Goal: Task Accomplishment & Management: Use online tool/utility

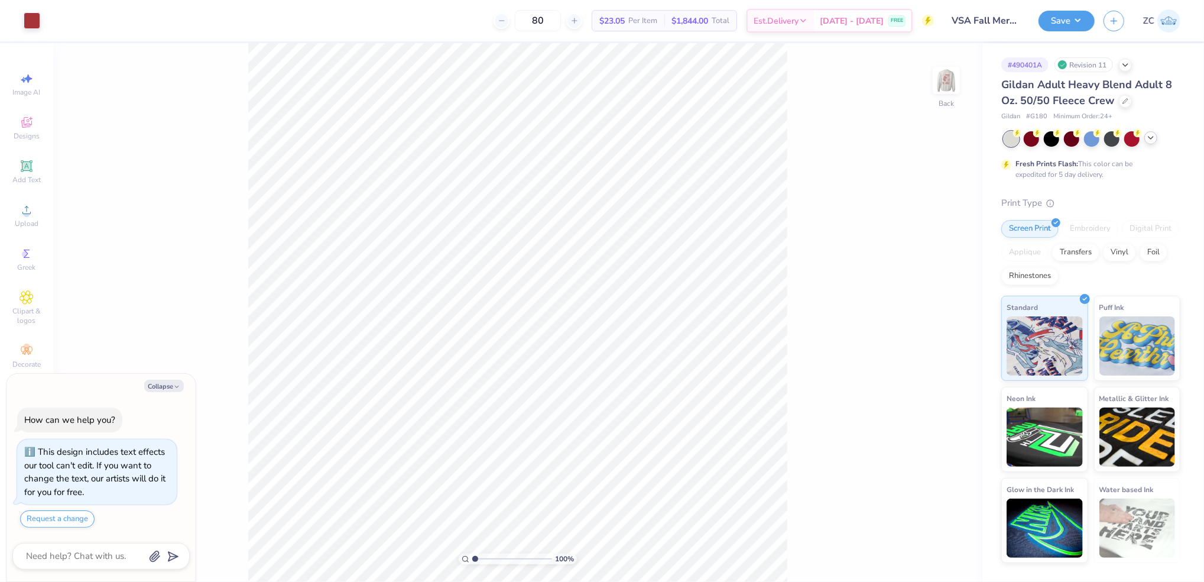
click at [1147, 140] on icon at bounding box center [1150, 137] width 9 height 9
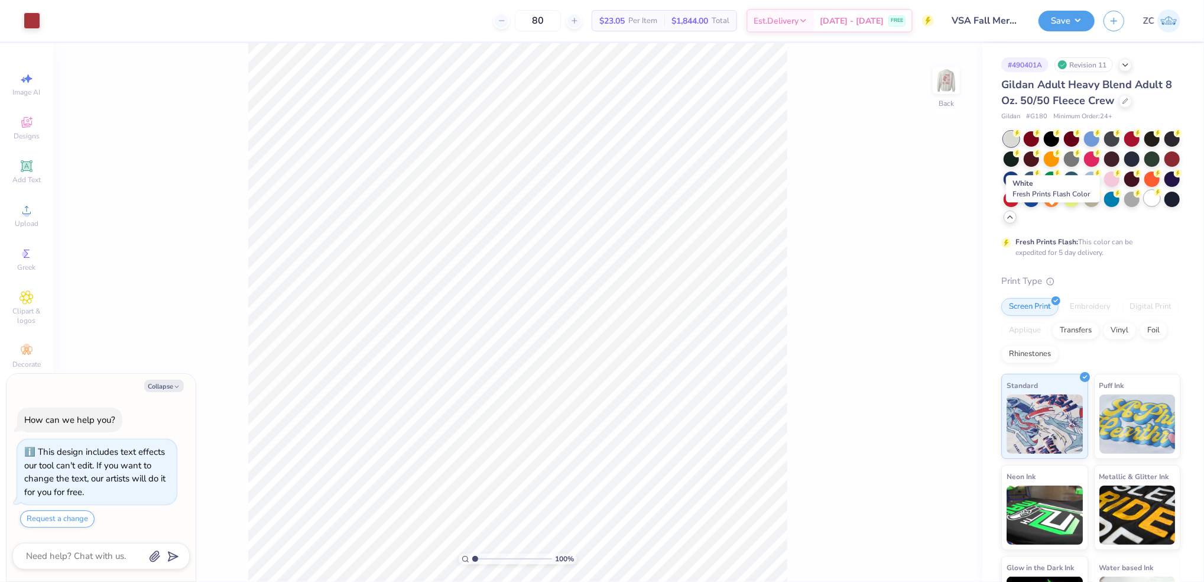
click at [1144, 206] on div at bounding box center [1151, 197] width 15 height 15
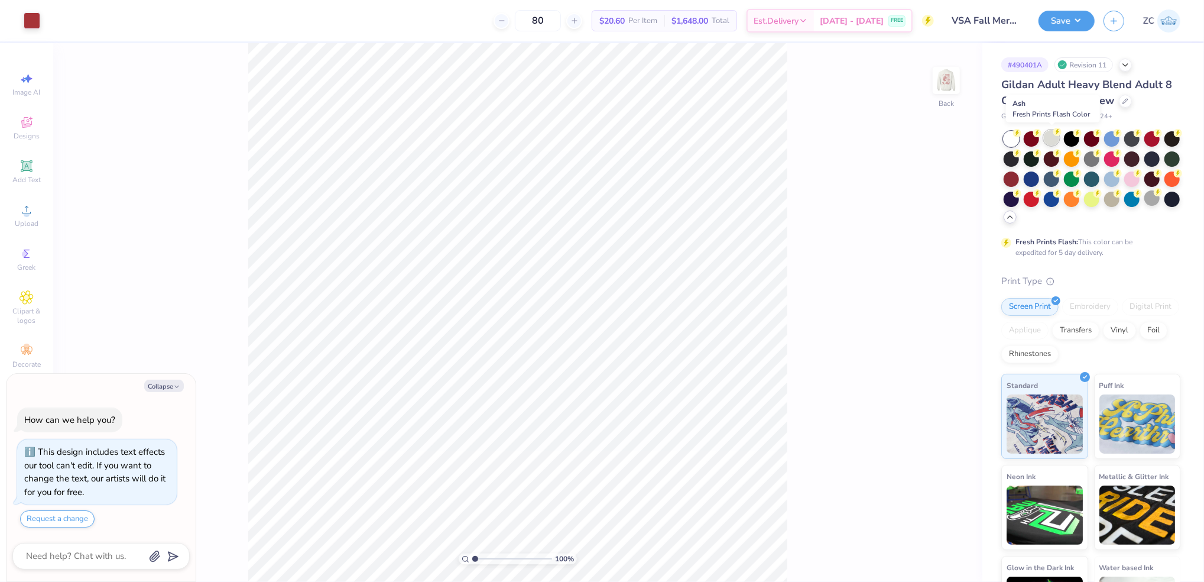
click at [1049, 142] on div at bounding box center [1051, 137] width 15 height 15
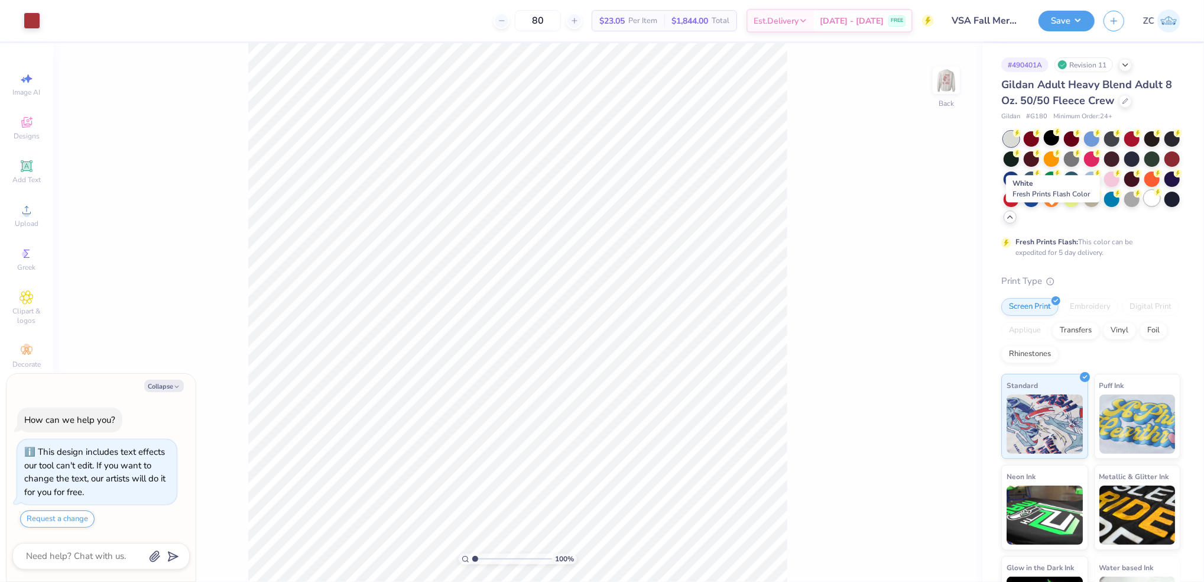
click at [1144, 206] on div at bounding box center [1151, 197] width 15 height 15
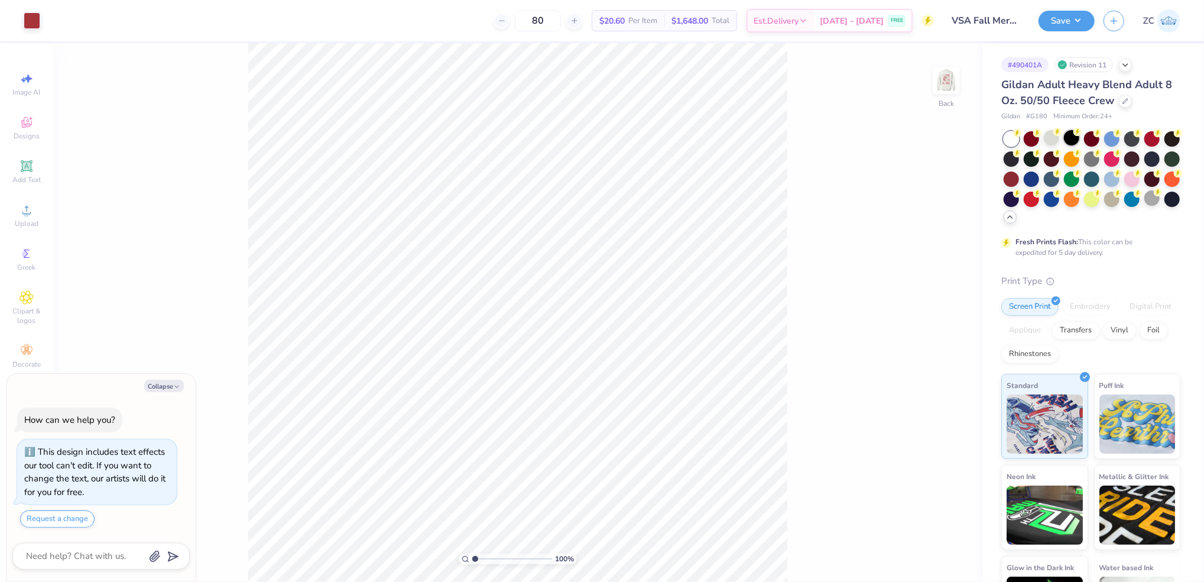
click at [1068, 142] on div at bounding box center [1071, 137] width 15 height 15
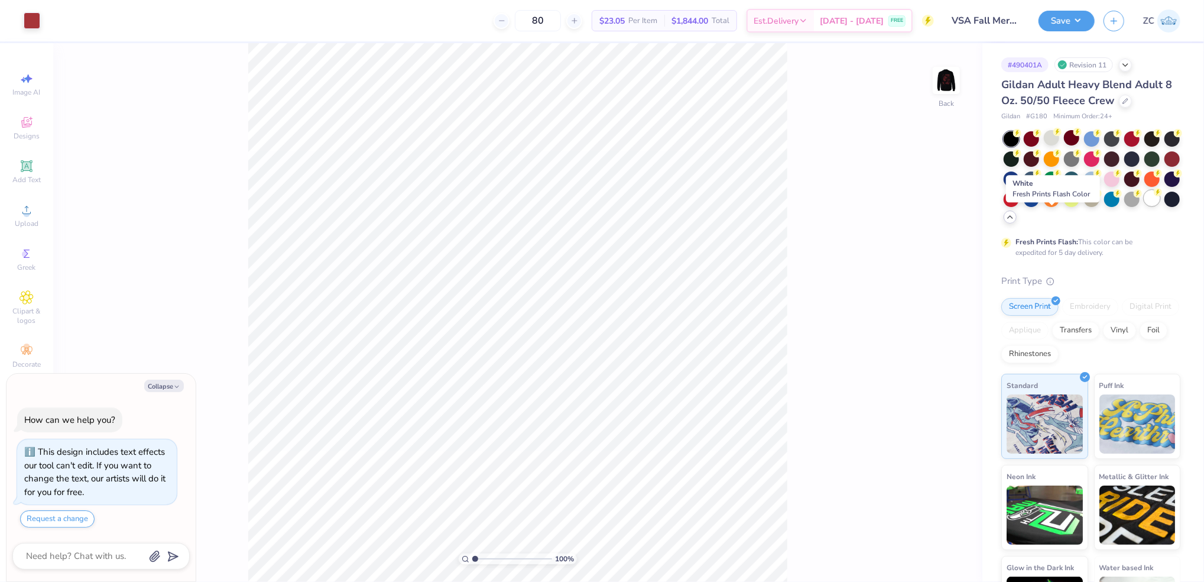
click at [1144, 206] on div at bounding box center [1151, 197] width 15 height 15
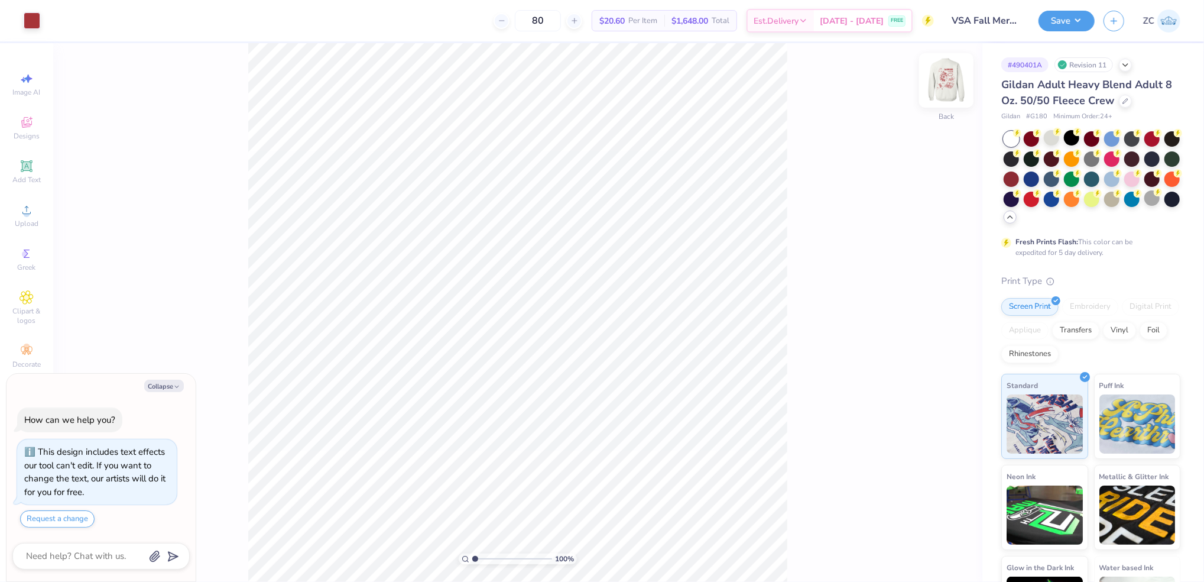
click at [942, 69] on img at bounding box center [946, 80] width 47 height 47
click at [946, 75] on img at bounding box center [946, 80] width 47 height 47
type textarea "x"
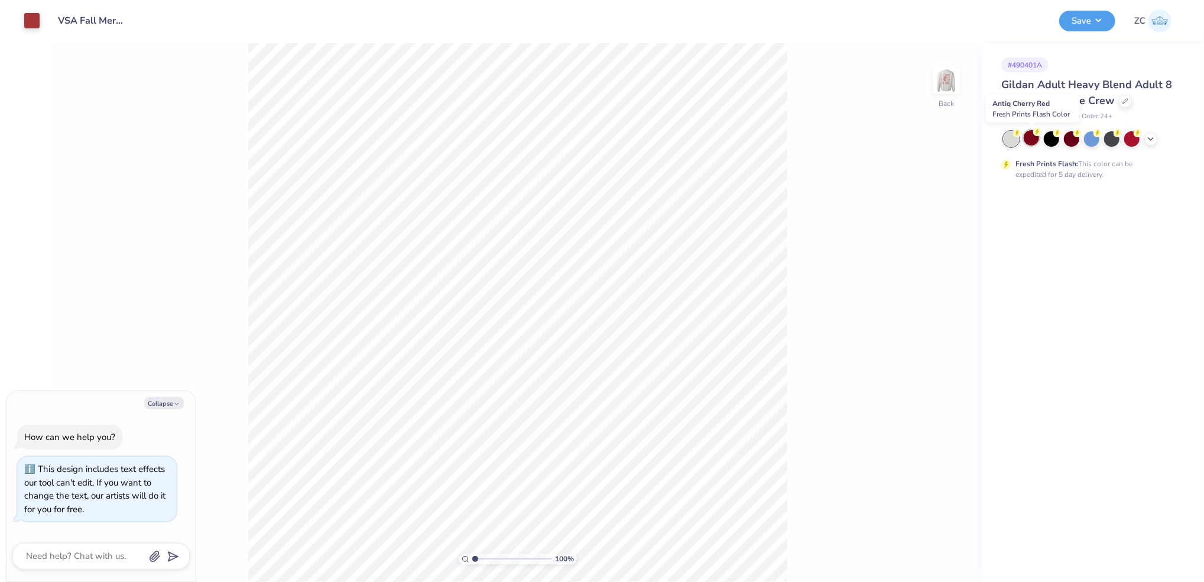
click at [1032, 132] on div at bounding box center [1031, 137] width 15 height 15
click at [1136, 144] on div at bounding box center [1131, 137] width 15 height 15
click at [1150, 142] on div at bounding box center [1150, 137] width 13 height 13
type textarea "x"
